Goal: Task Accomplishment & Management: Manage account settings

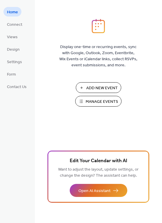
click at [99, 102] on span "Manage Events" at bounding box center [102, 102] width 32 height 6
click at [97, 104] on span "Manage Events" at bounding box center [102, 102] width 32 height 6
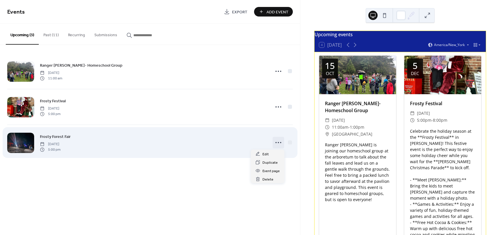
click at [277, 142] on icon at bounding box center [278, 142] width 9 height 9
